Goal: Information Seeking & Learning: Learn about a topic

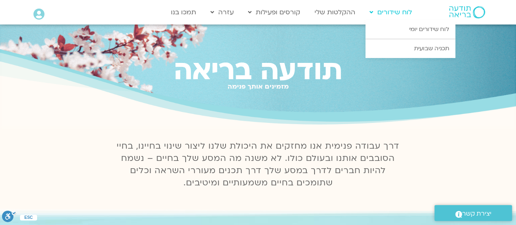
click at [369, 12] on link "לוח שידורים" at bounding box center [391, 12] width 51 height 16
click at [410, 29] on link "לוח שידורים יומי" at bounding box center [411, 29] width 90 height 19
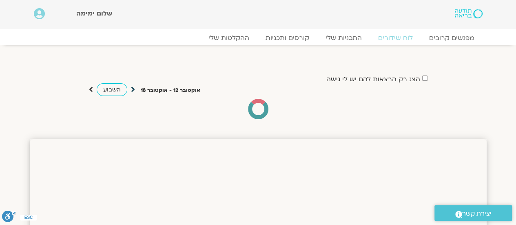
click at [132, 89] on icon at bounding box center [133, 89] width 4 height 8
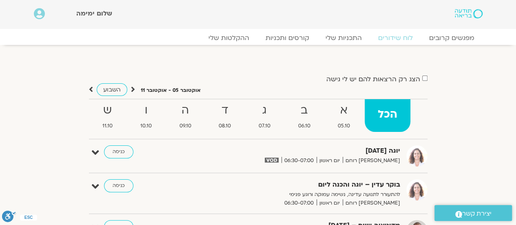
click at [132, 89] on icon at bounding box center [133, 89] width 4 height 8
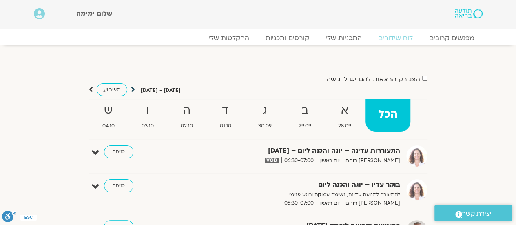
click at [132, 88] on icon at bounding box center [133, 89] width 4 height 8
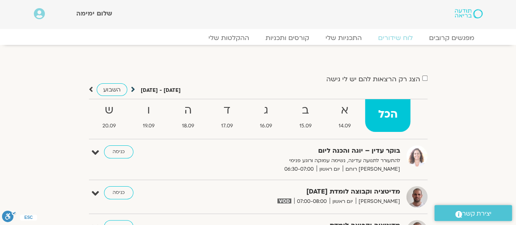
click at [131, 89] on icon at bounding box center [133, 89] width 4 height 8
click at [132, 88] on icon at bounding box center [133, 89] width 4 height 8
drag, startPoint x: 133, startPoint y: 89, endPoint x: 136, endPoint y: 69, distance: 19.5
click at [131, 88] on icon at bounding box center [133, 89] width 4 height 8
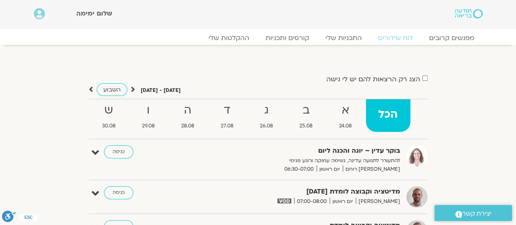
click at [131, 88] on icon at bounding box center [133, 89] width 4 height 8
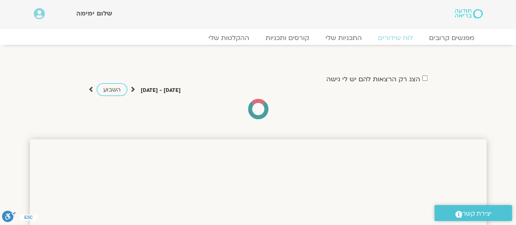
click at [131, 88] on icon at bounding box center [133, 89] width 4 height 8
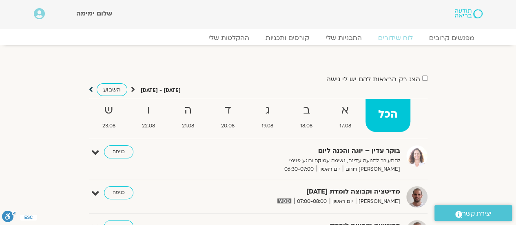
click at [90, 89] on icon at bounding box center [91, 89] width 4 height 8
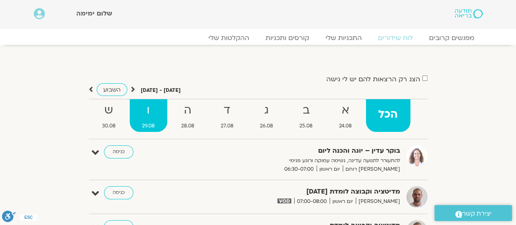
click at [155, 120] on link "ו 29.08" at bounding box center [149, 115] width 38 height 33
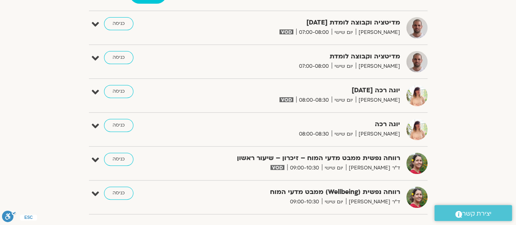
scroll to position [130, 0]
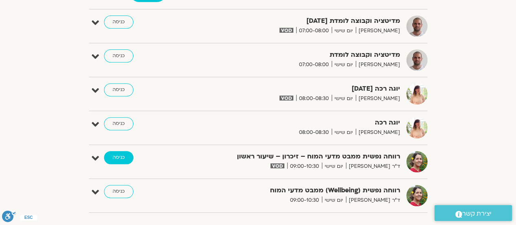
click at [116, 158] on link "כניסה" at bounding box center [118, 157] width 29 height 13
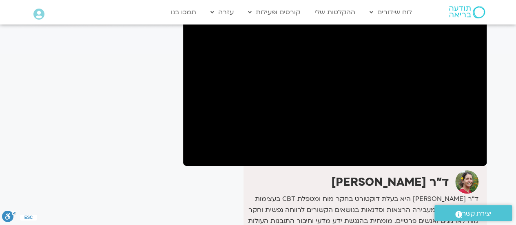
scroll to position [93, 0]
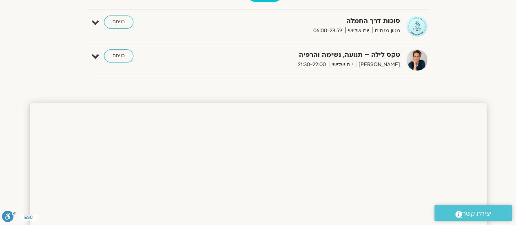
scroll to position [223, 0]
